Goal: Find specific page/section: Find specific page/section

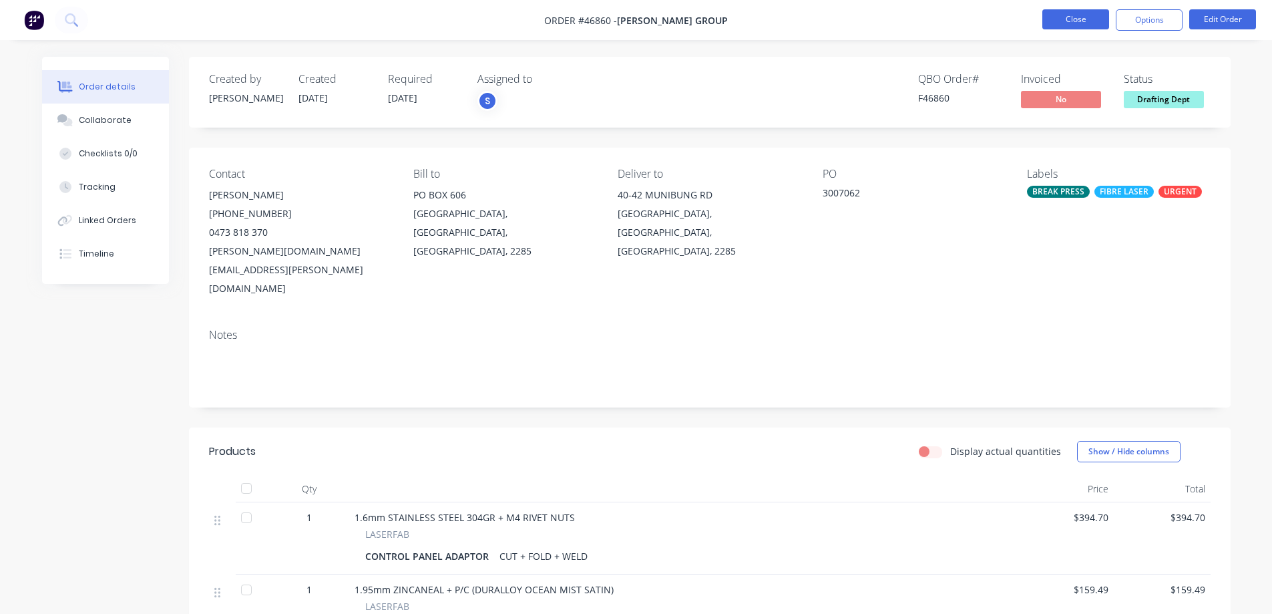
click at [1070, 18] on button "Close" at bounding box center [1075, 19] width 67 height 20
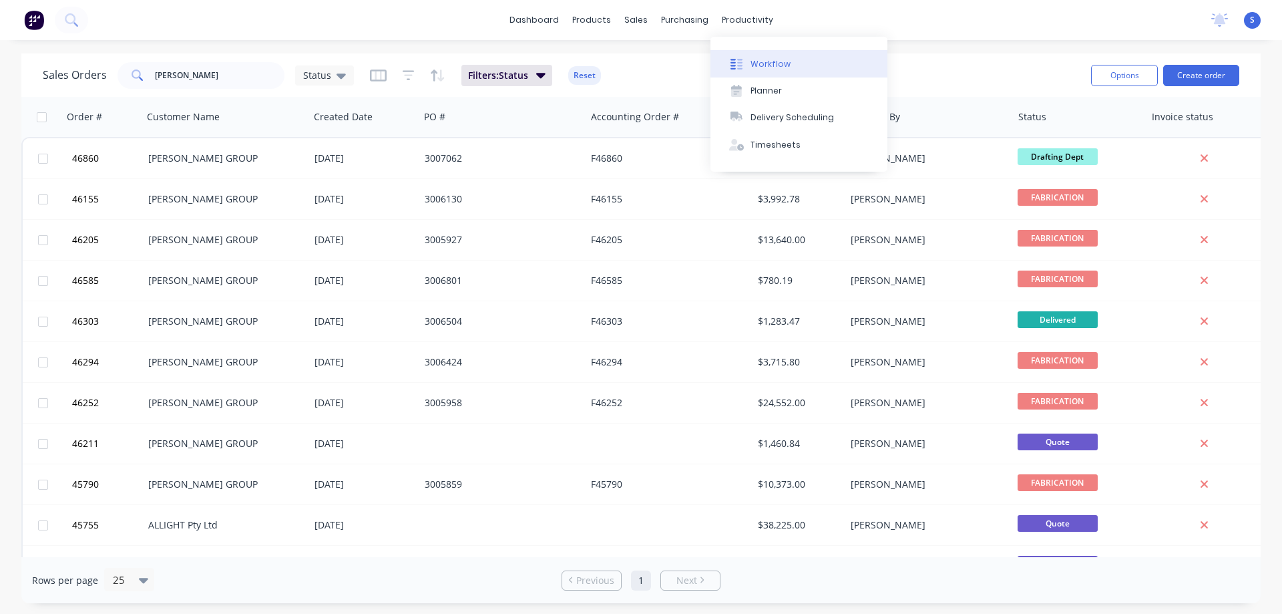
click at [781, 64] on div "Workflow" at bounding box center [771, 64] width 40 height 12
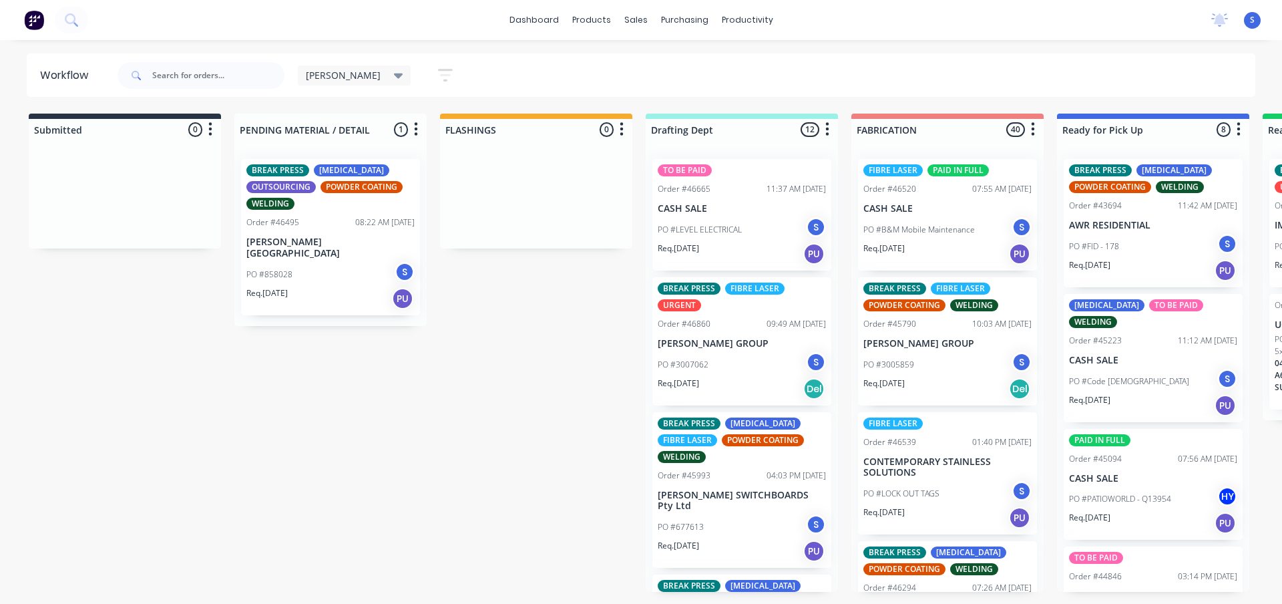
scroll to position [67, 0]
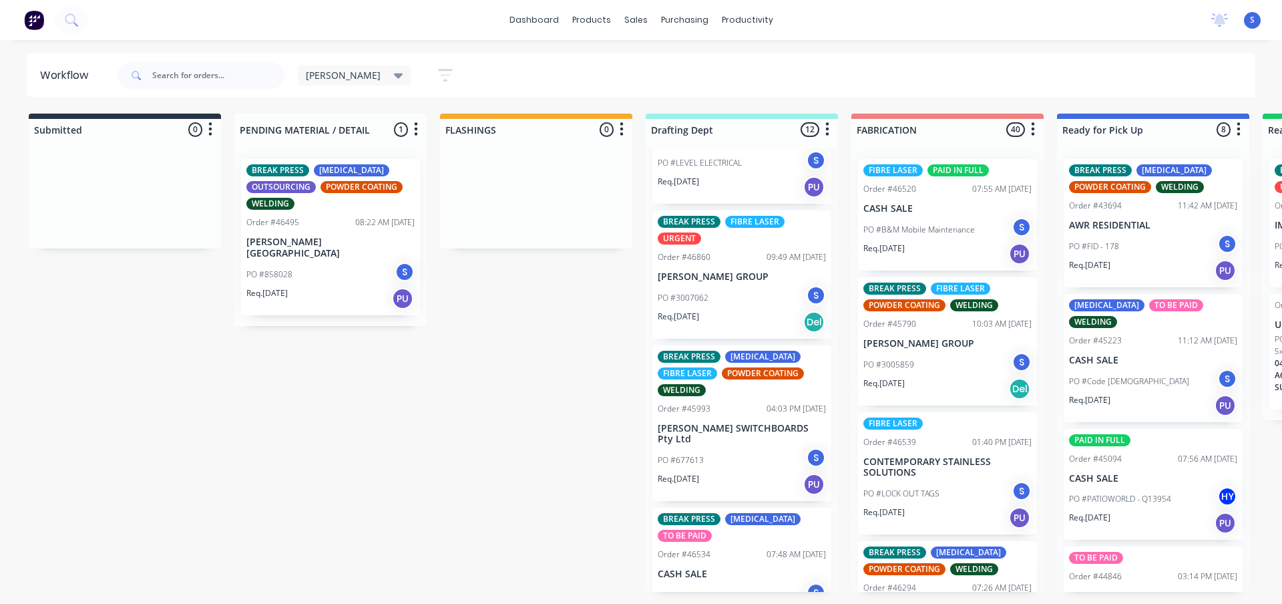
click at [742, 304] on div "PO #3007062 S" at bounding box center [742, 297] width 168 height 25
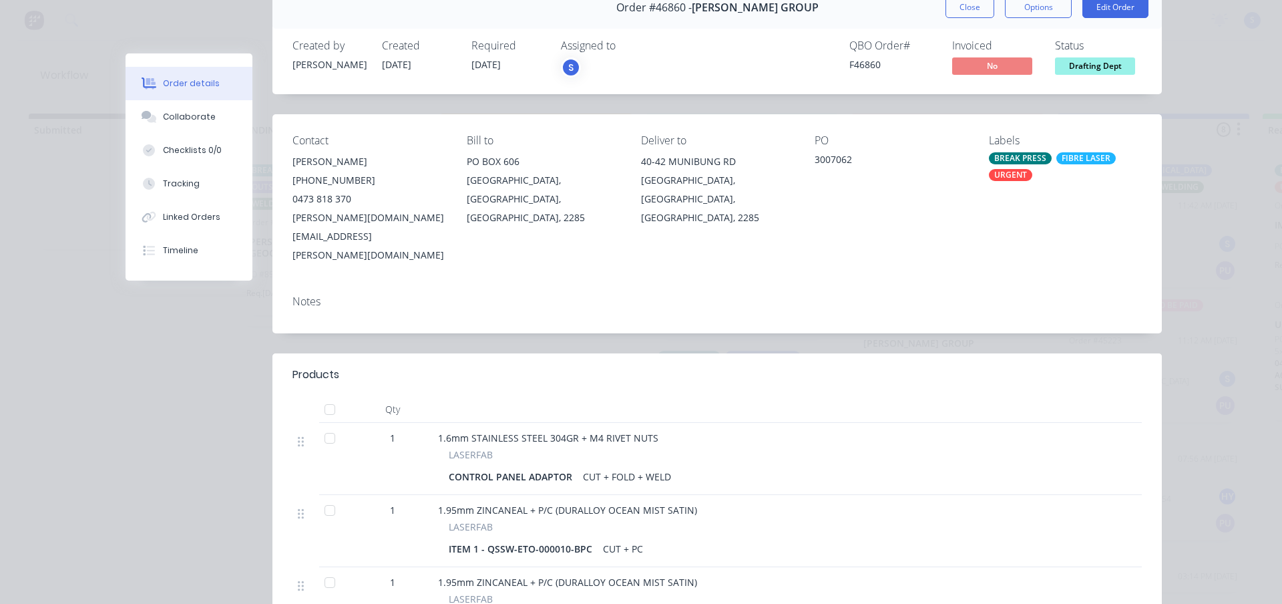
scroll to position [0, 0]
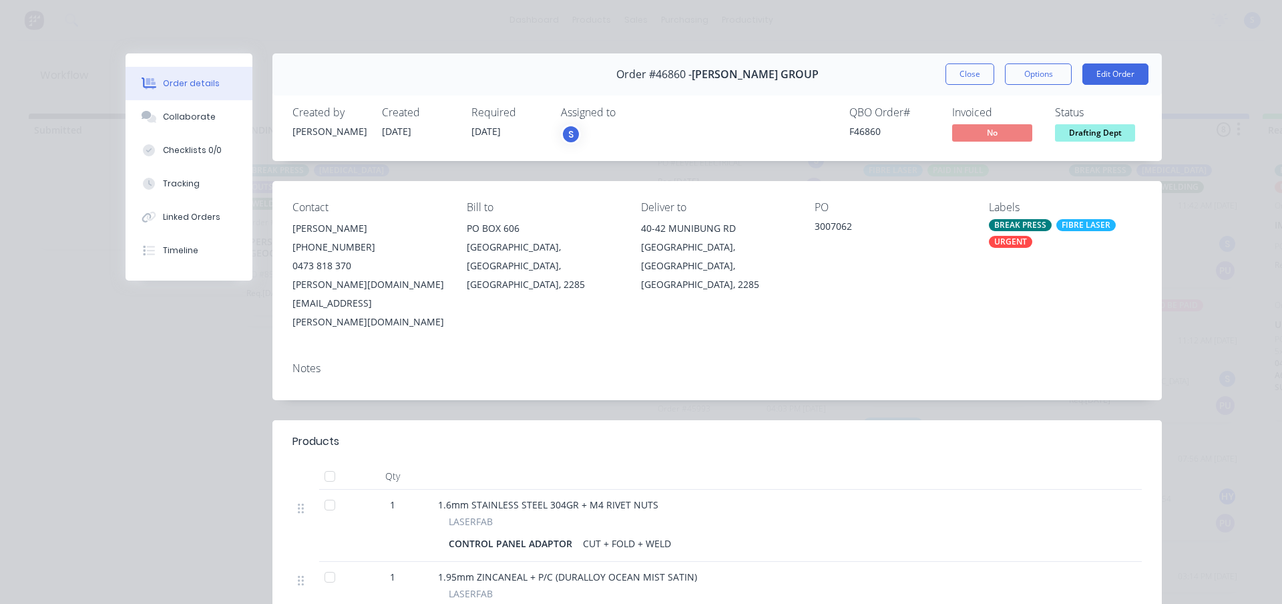
click at [1108, 134] on span "Drafting Dept" at bounding box center [1095, 132] width 80 height 17
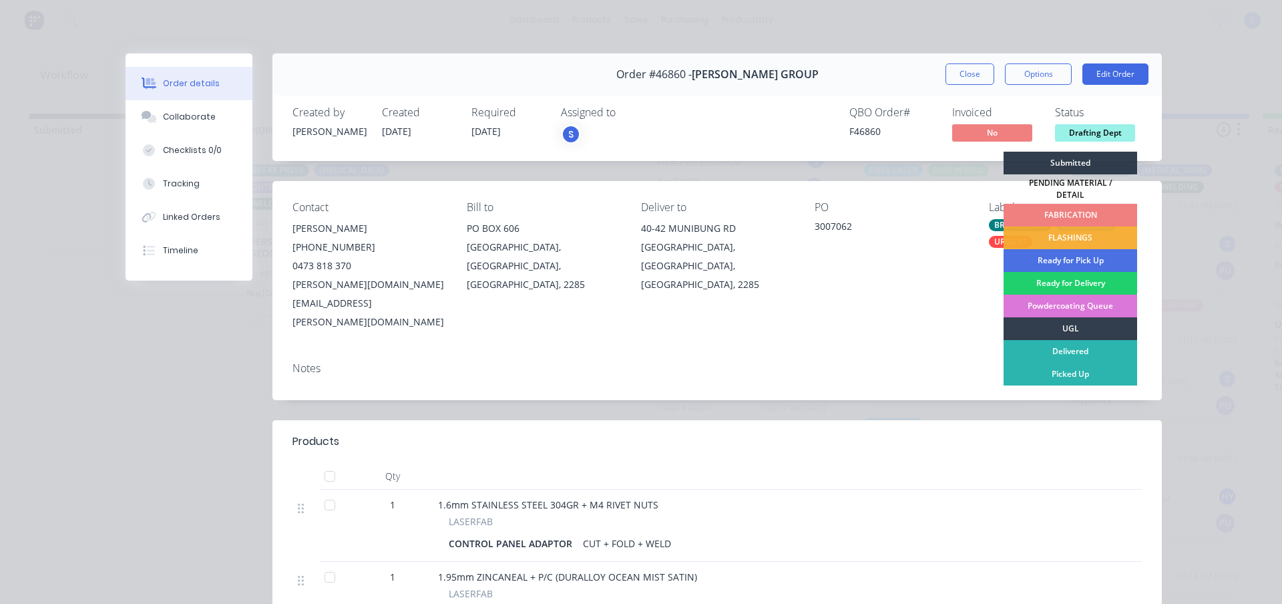
click at [1070, 211] on div "FABRICATION" at bounding box center [1071, 215] width 134 height 23
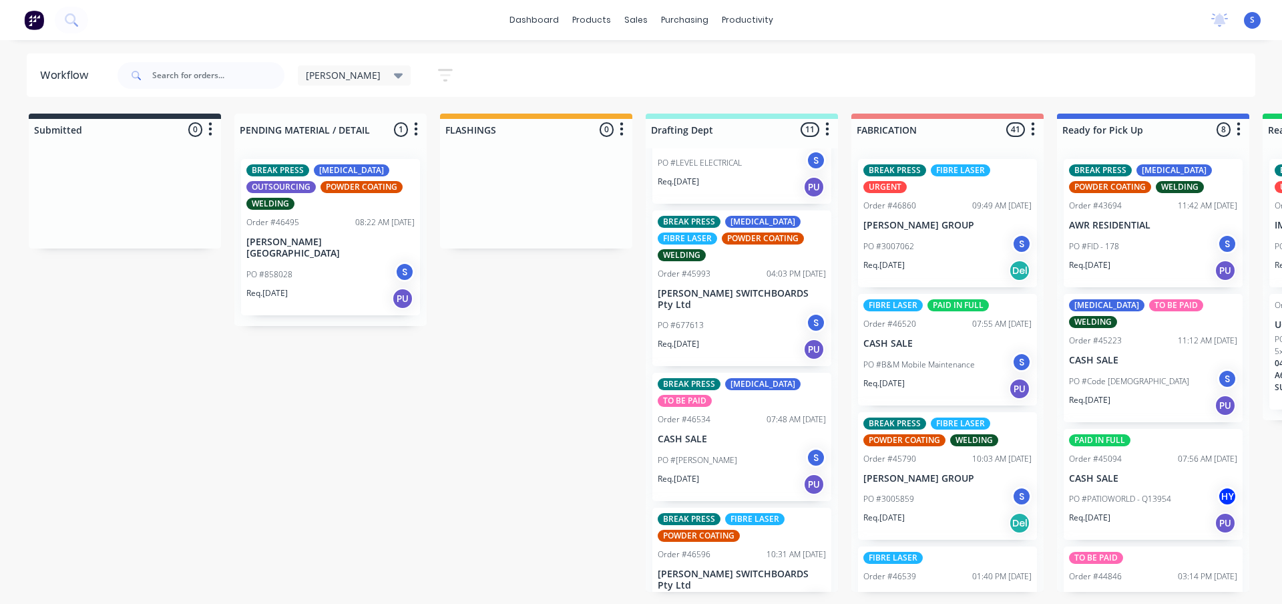
click at [517, 479] on div "Submitted 0 Sort By Created date Required date Order number Customer name Most …" at bounding box center [1103, 353] width 2227 height 478
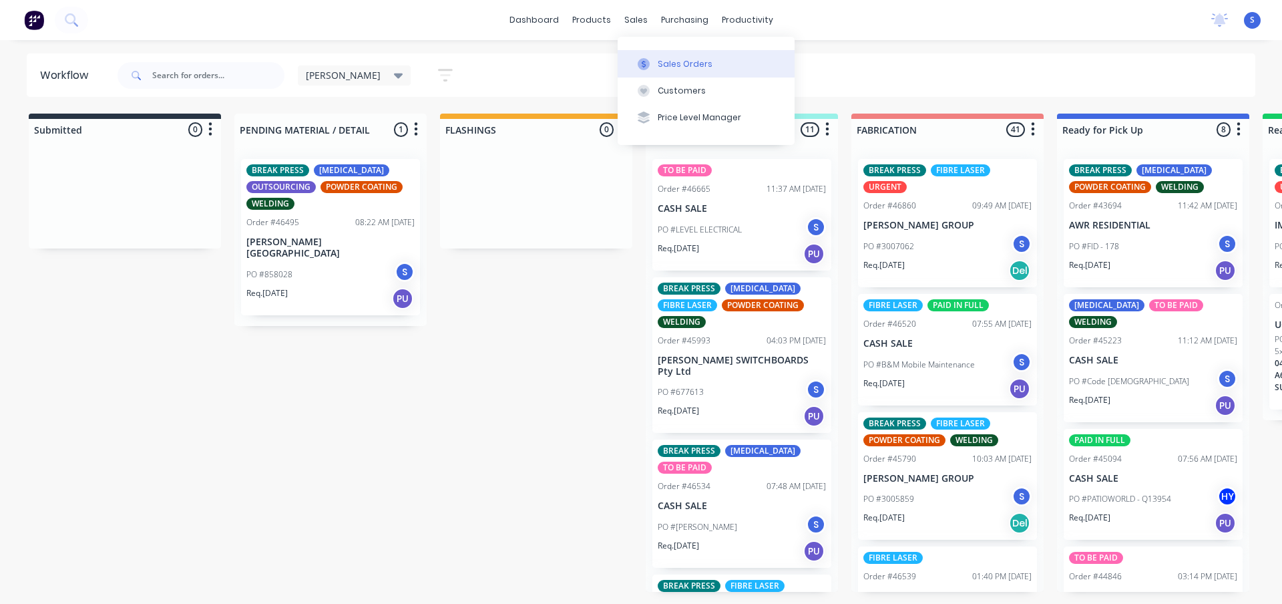
click at [673, 67] on div "Sales Orders" at bounding box center [685, 64] width 55 height 12
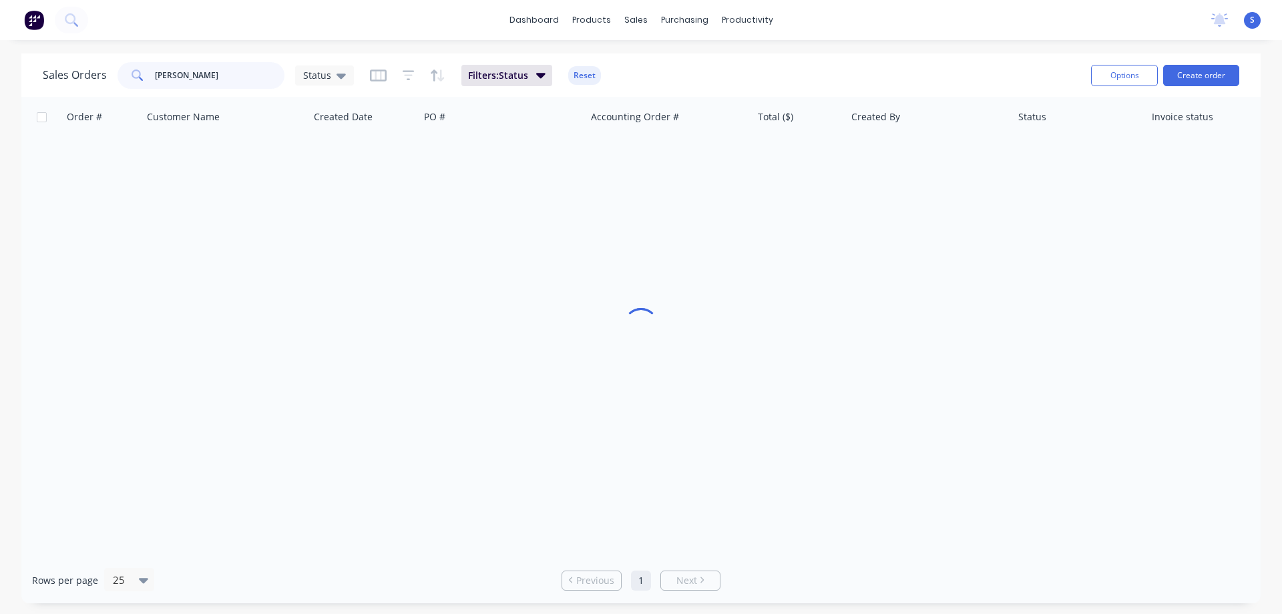
click at [189, 75] on input "[PERSON_NAME]" at bounding box center [220, 75] width 130 height 27
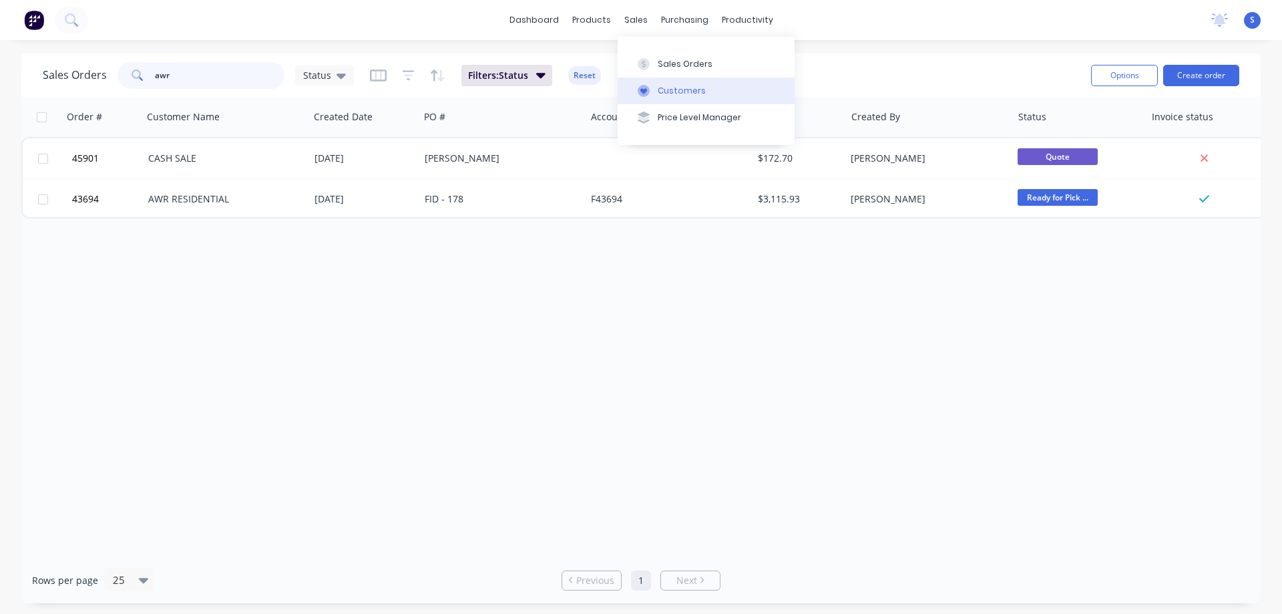
type input "awr"
click at [676, 92] on div "Customers" at bounding box center [682, 91] width 48 height 12
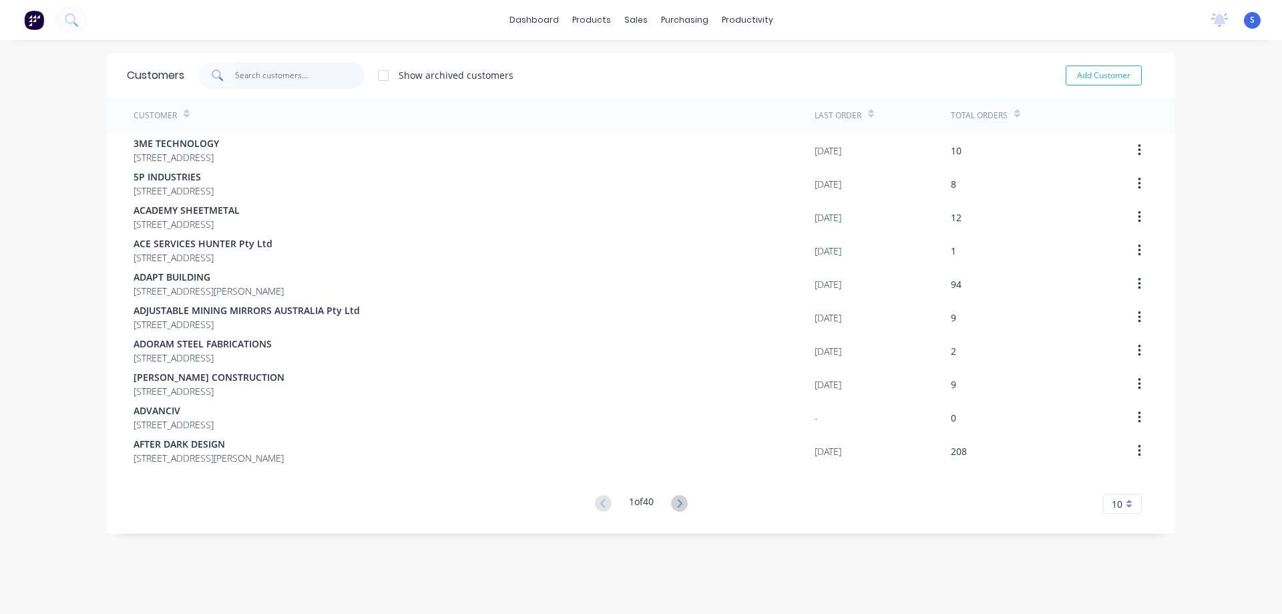
click at [262, 77] on input "text" at bounding box center [300, 75] width 130 height 27
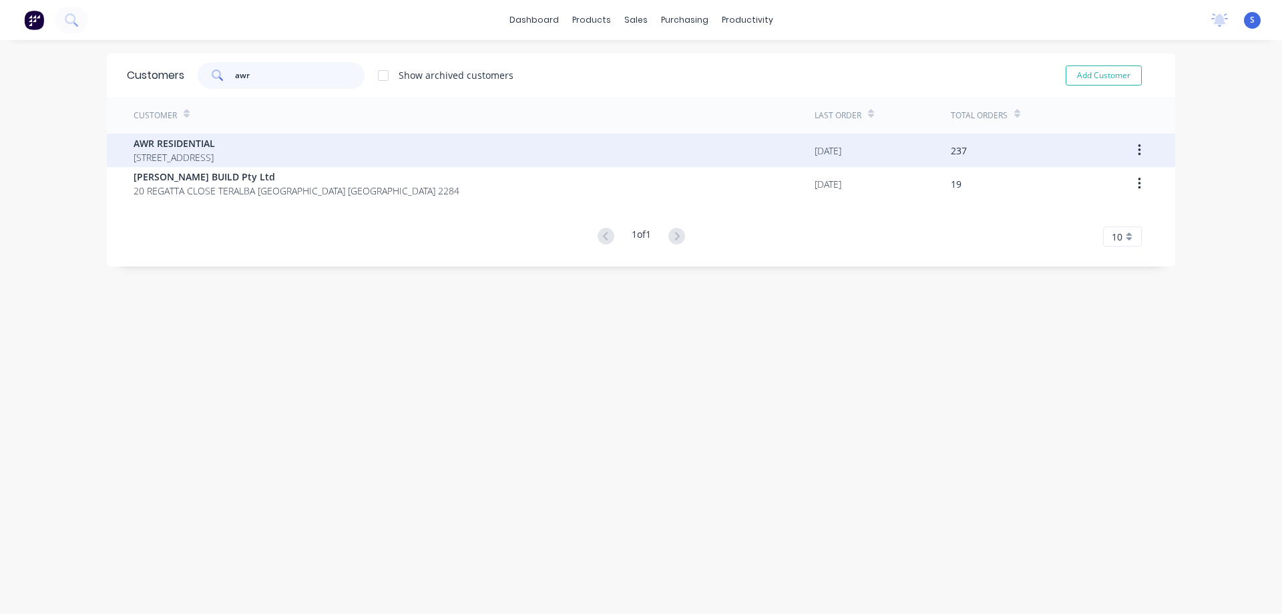
type input "awr"
click at [215, 156] on span "[STREET_ADDRESS]" at bounding box center [174, 157] width 81 height 14
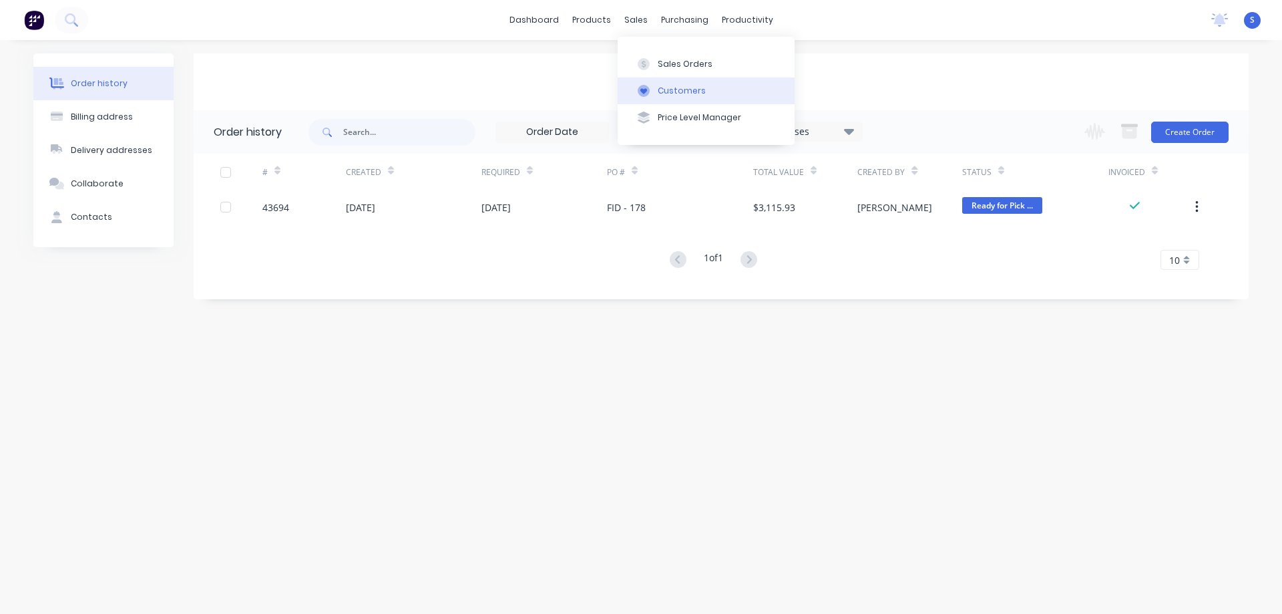
click at [677, 95] on div "Customers" at bounding box center [682, 91] width 48 height 12
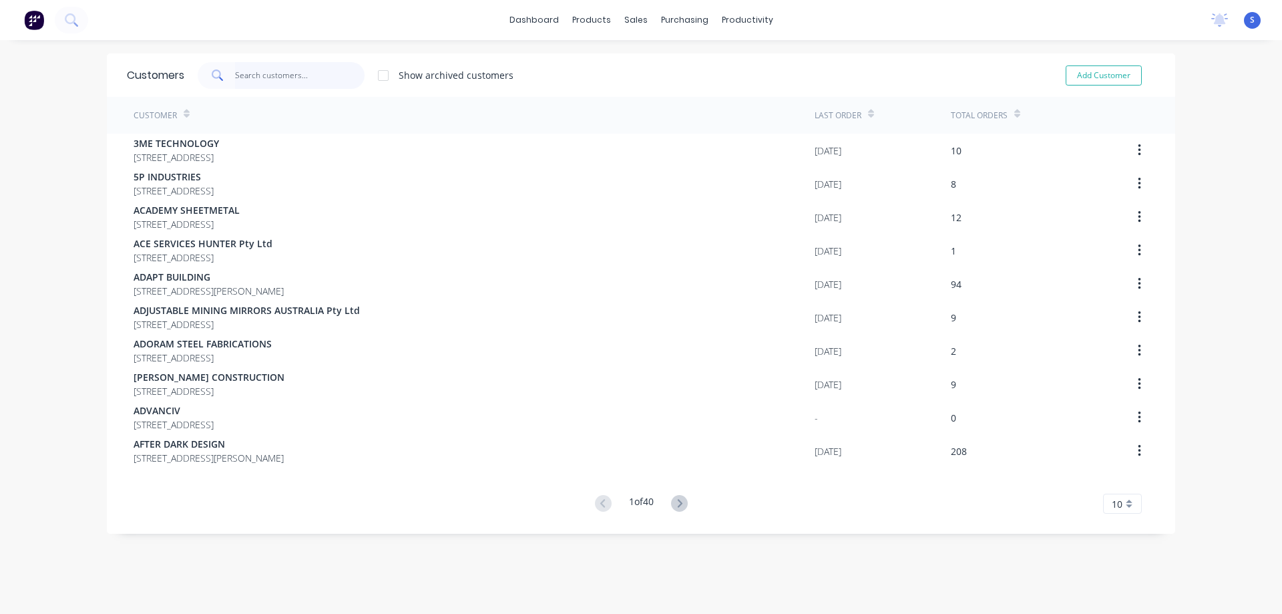
click at [304, 73] on input "text" at bounding box center [300, 75] width 130 height 27
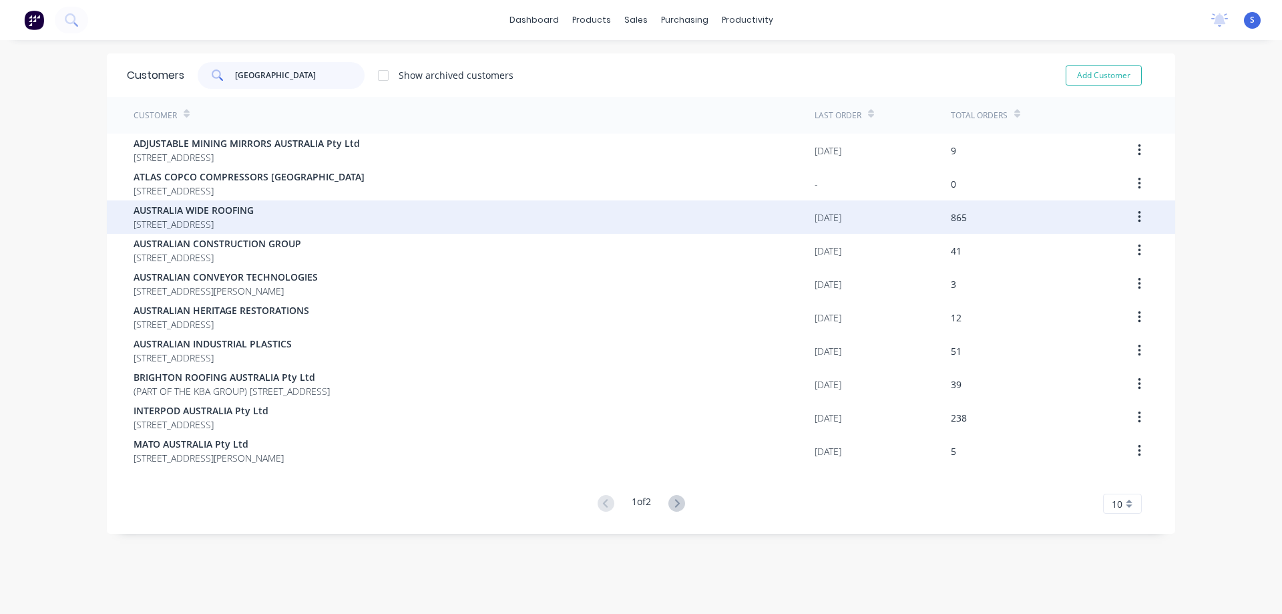
type input "[GEOGRAPHIC_DATA]"
click at [254, 216] on span "AUSTRALIA WIDE ROOFING" at bounding box center [194, 210] width 120 height 14
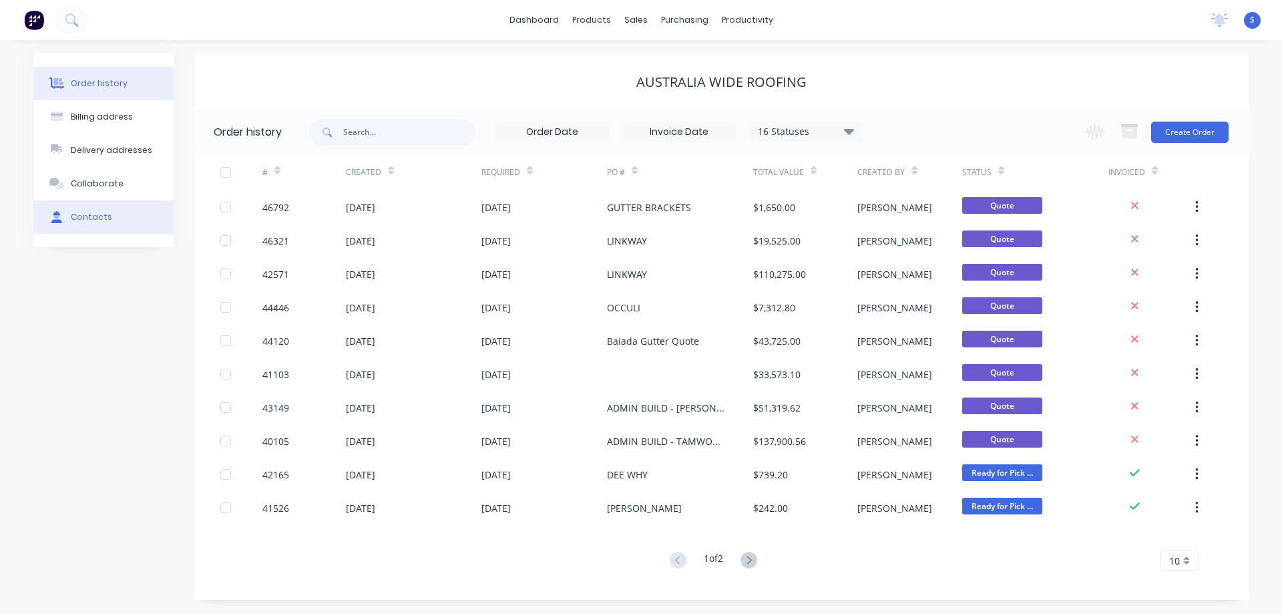
click at [92, 216] on div "Contacts" at bounding box center [91, 217] width 41 height 12
select select "AU"
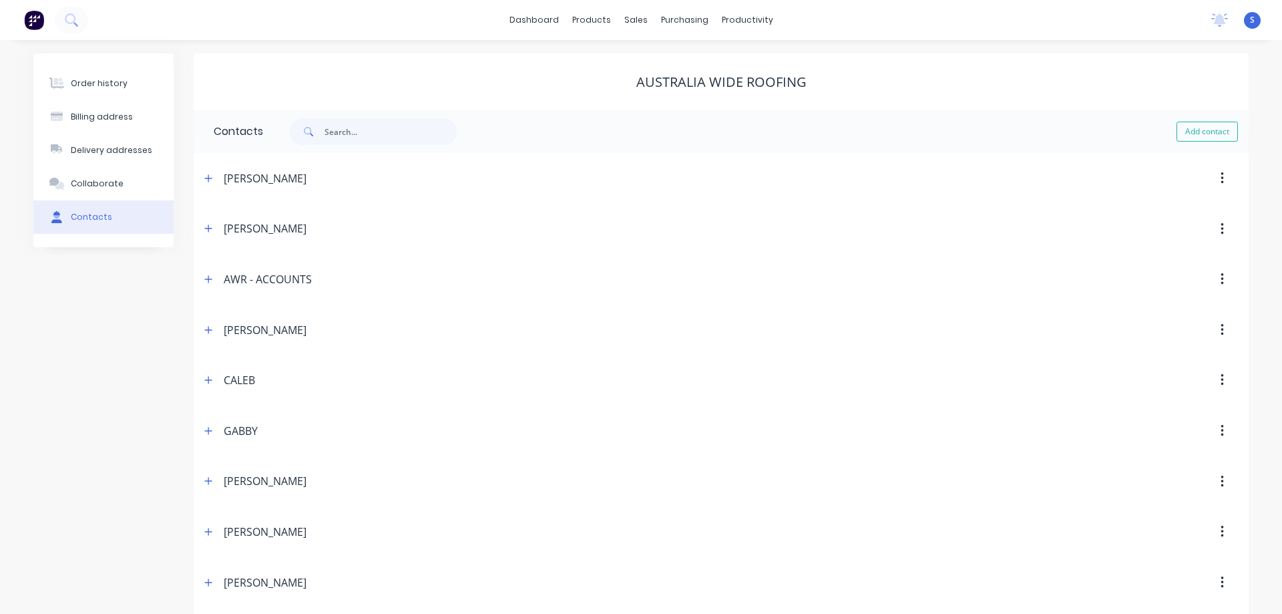
select select "AU"
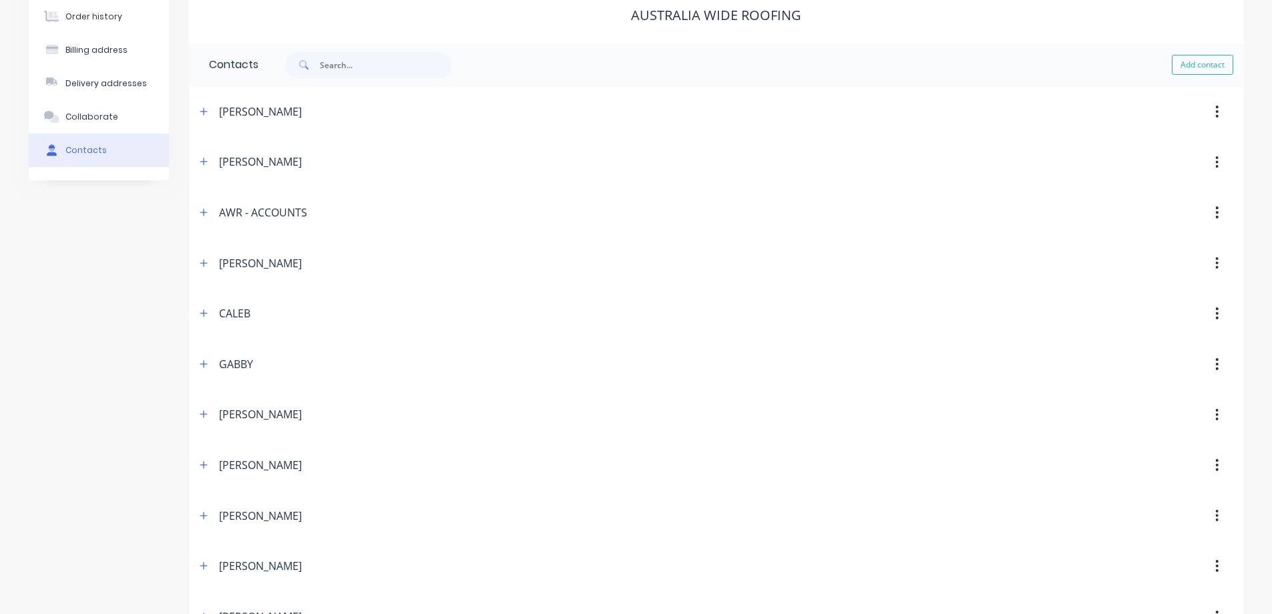
scroll to position [134, 0]
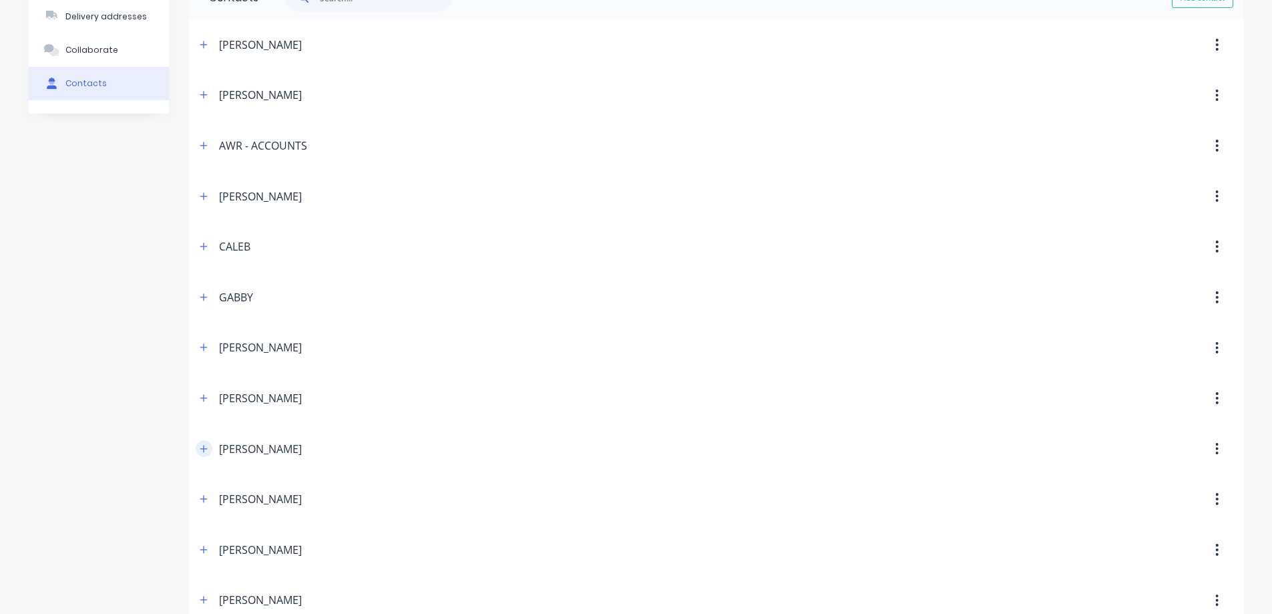
click at [203, 449] on icon "button" at bounding box center [203, 448] width 7 height 7
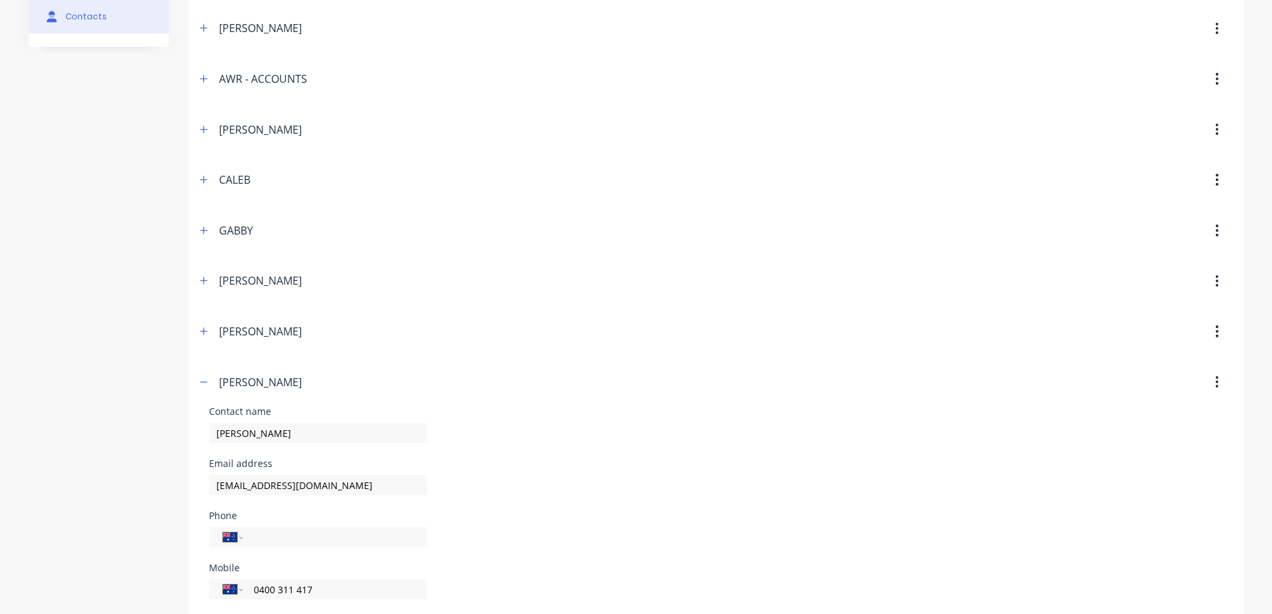
scroll to position [267, 0]
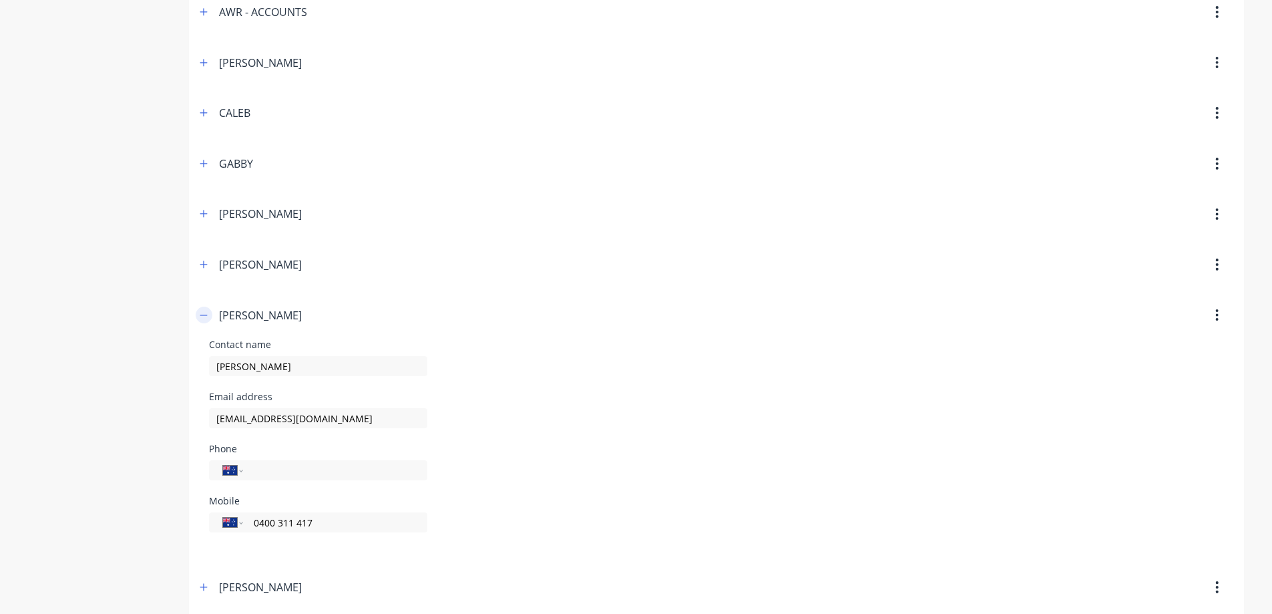
click at [207, 316] on icon "button" at bounding box center [204, 315] width 8 height 9
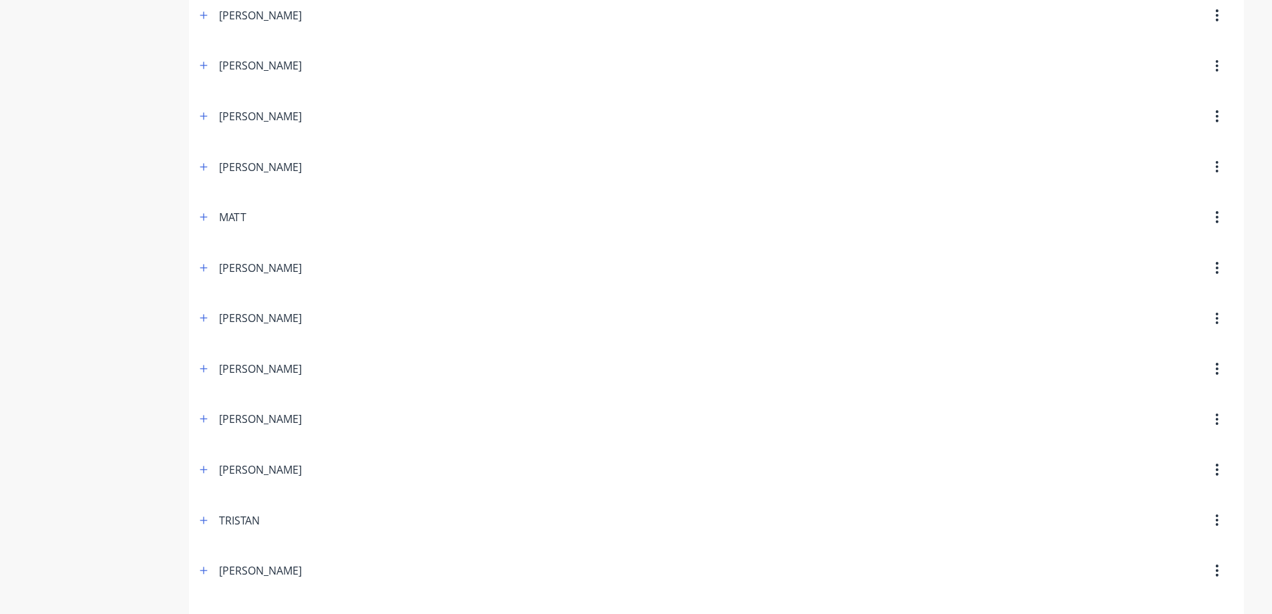
scroll to position [735, 0]
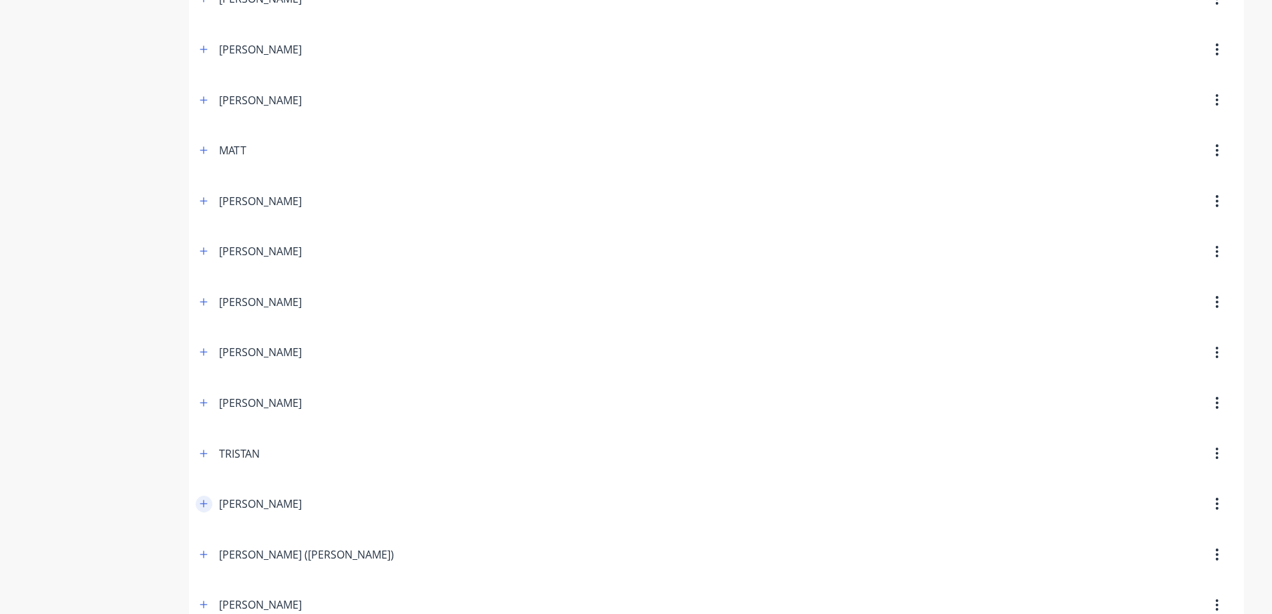
click at [206, 504] on icon "button" at bounding box center [204, 503] width 8 height 9
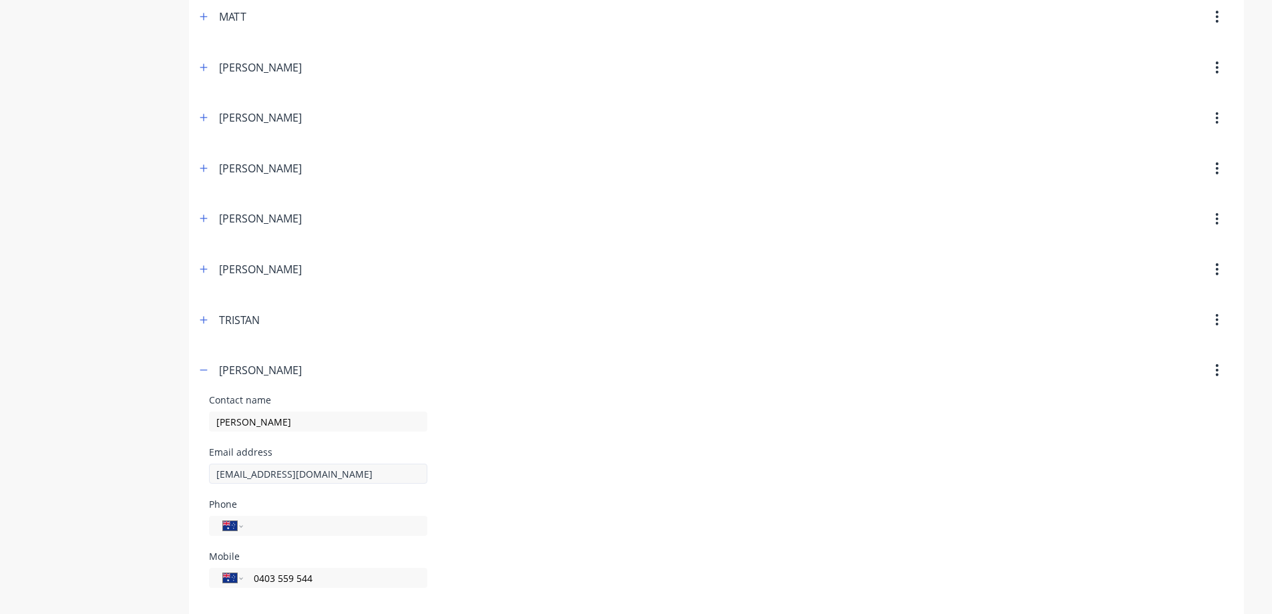
scroll to position [935, 0]
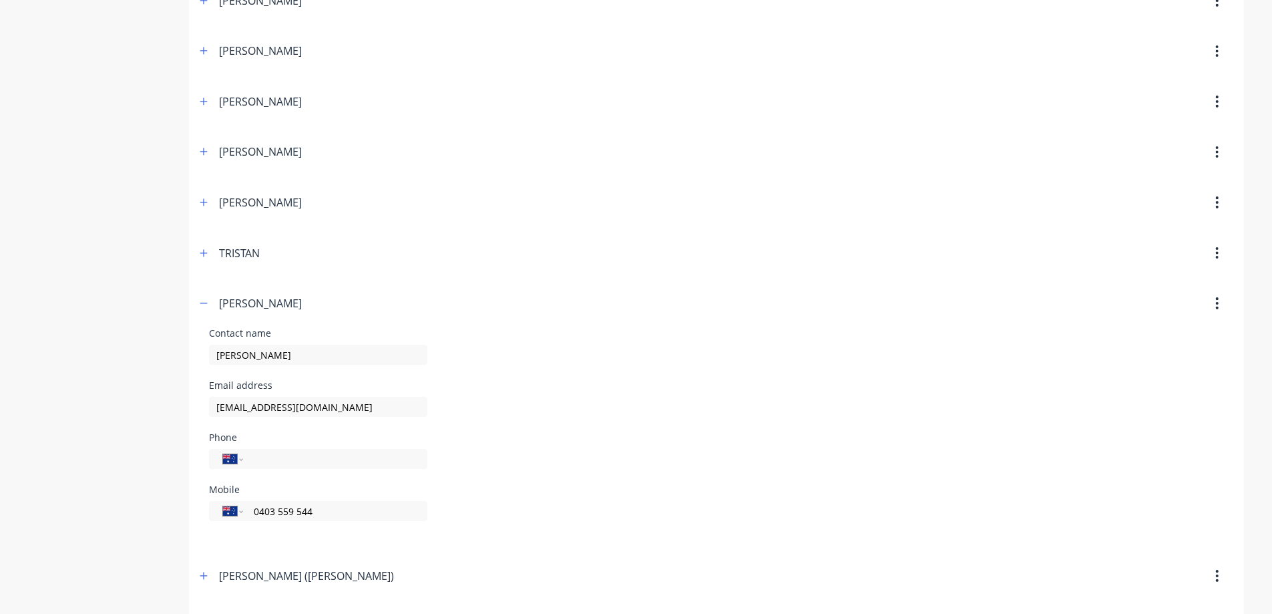
drag, startPoint x: 325, startPoint y: 511, endPoint x: 194, endPoint y: 510, distance: 131.5
click at [210, 510] on div "International [GEOGRAPHIC_DATA] [GEOGRAPHIC_DATA] [GEOGRAPHIC_DATA] [GEOGRAPHIC…" at bounding box center [318, 511] width 218 height 20
click at [202, 256] on icon "button" at bounding box center [204, 252] width 8 height 9
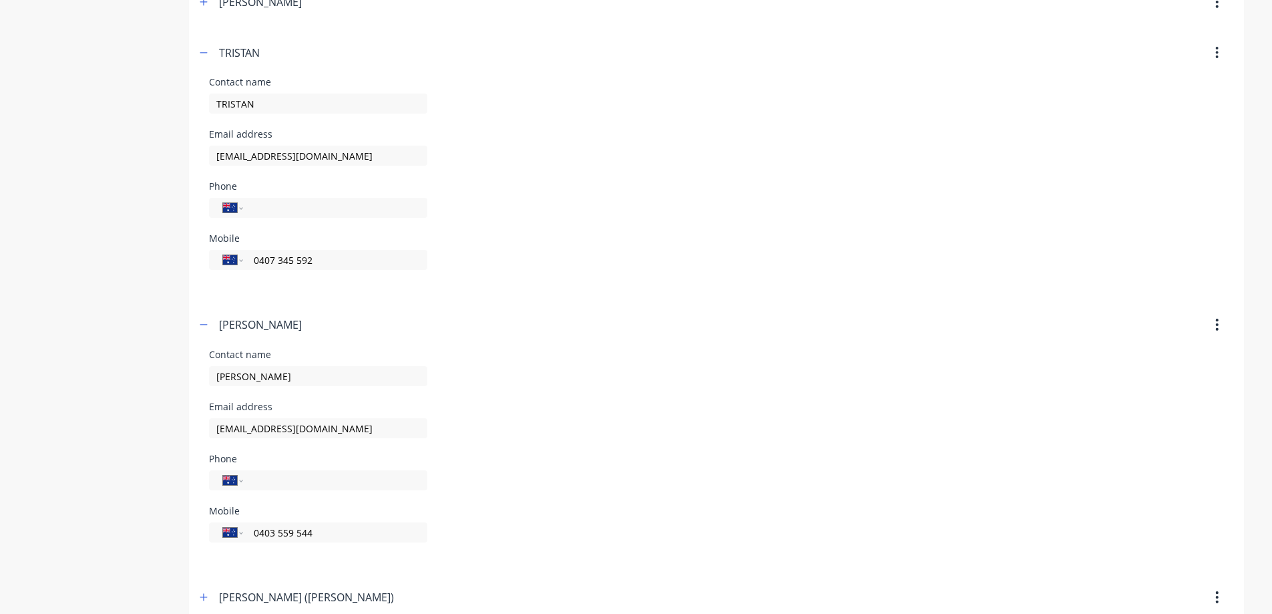
scroll to position [1202, 0]
